Goal: Task Accomplishment & Management: Use online tool/utility

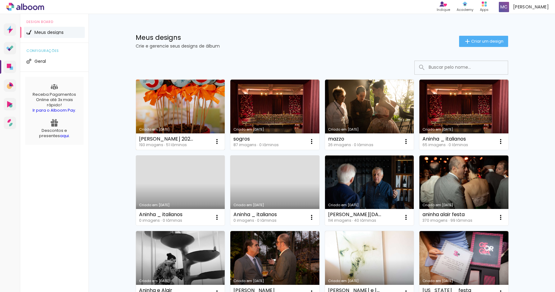
click at [193, 99] on link "Criado em [DATE]" at bounding box center [180, 115] width 89 height 70
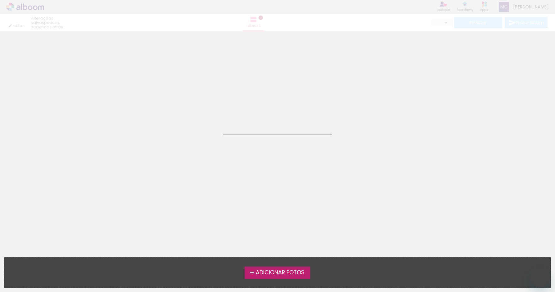
click at [193, 99] on neon-animated-pages "Confirmar Cancelar" at bounding box center [277, 161] width 555 height 260
